Goal: Information Seeking & Learning: Learn about a topic

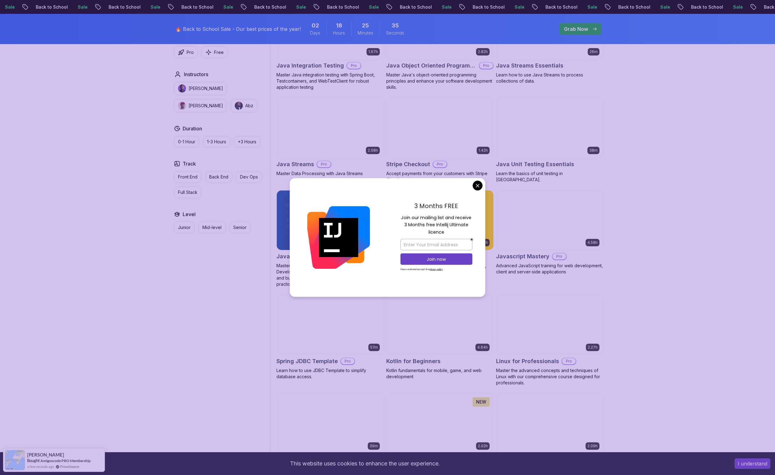
scroll to position [1017, 0]
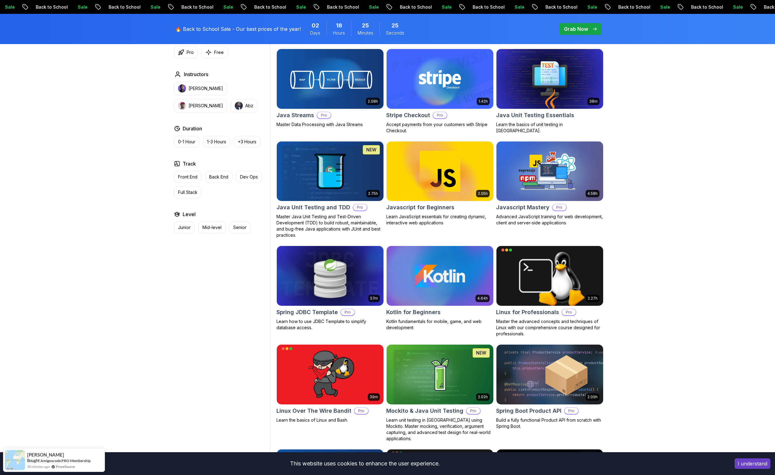
scroll to position [1064, 0]
click at [189, 192] on p "Full Stack" at bounding box center [187, 192] width 19 height 6
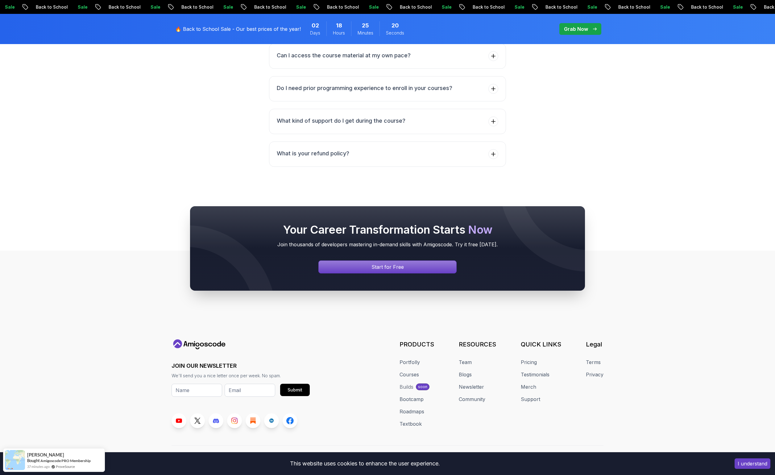
scroll to position [1334, 0]
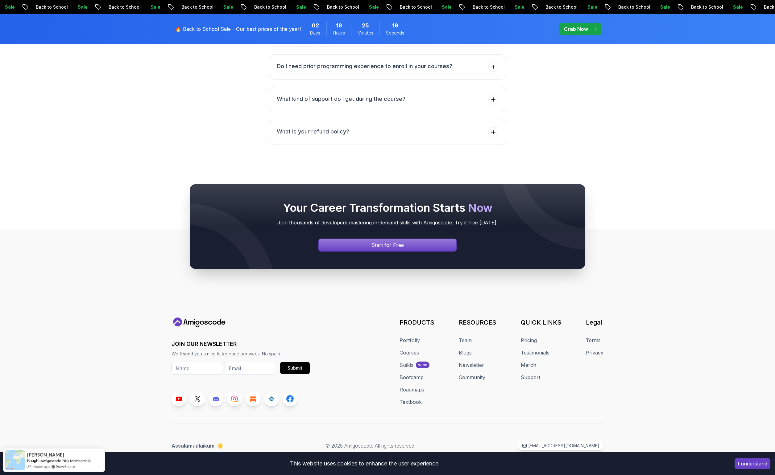
click at [201, 323] on icon at bounding box center [202, 323] width 4 height 4
drag, startPoint x: 180, startPoint y: 322, endPoint x: 179, endPoint y: 305, distance: 17.6
click at [180, 322] on icon at bounding box center [177, 322] width 9 height 9
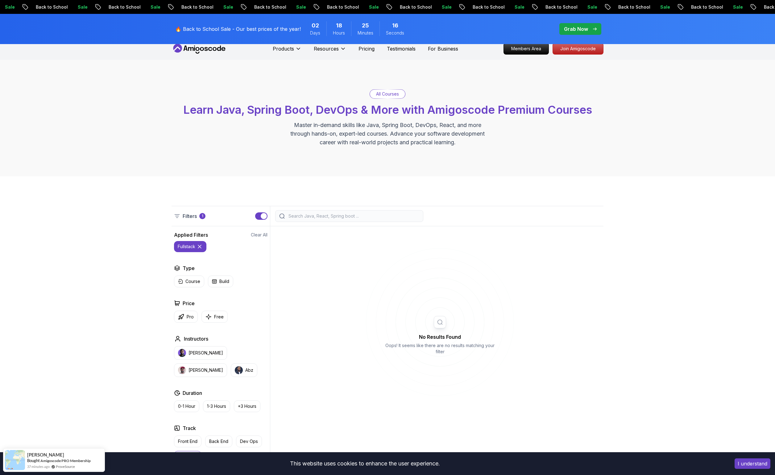
scroll to position [0, 0]
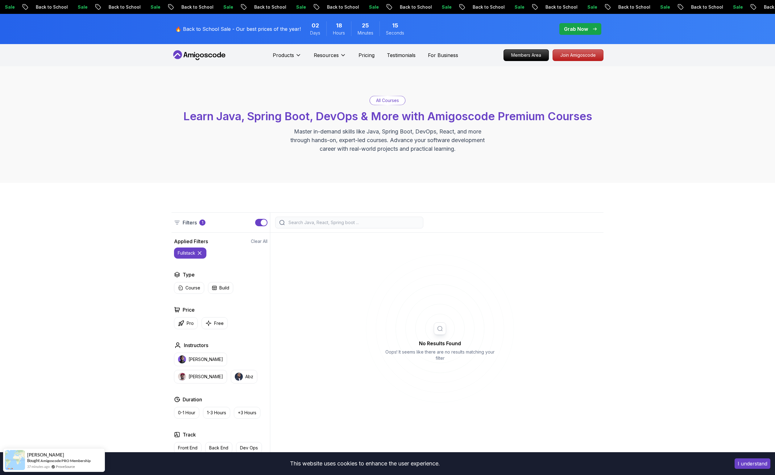
click at [212, 54] on icon at bounding box center [198, 55] width 55 height 10
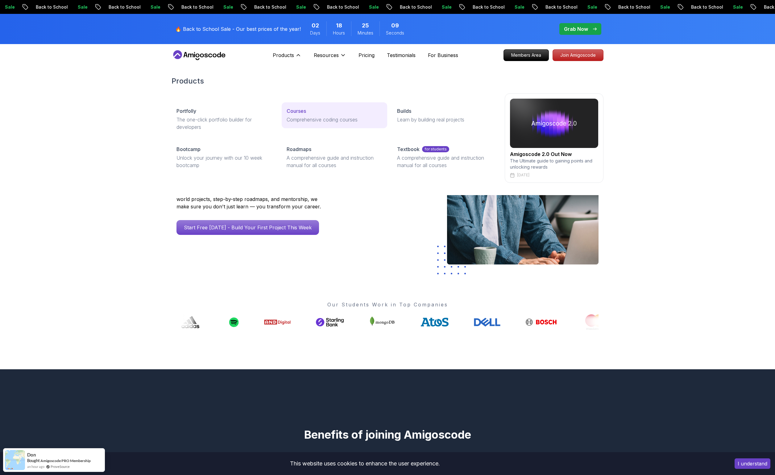
click at [297, 111] on p "Courses" at bounding box center [295, 110] width 19 height 7
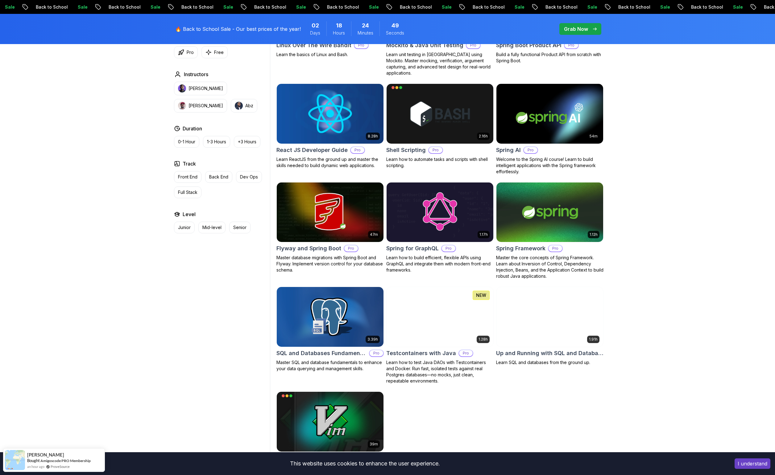
scroll to position [1434, 0]
